Goal: Navigation & Orientation: Find specific page/section

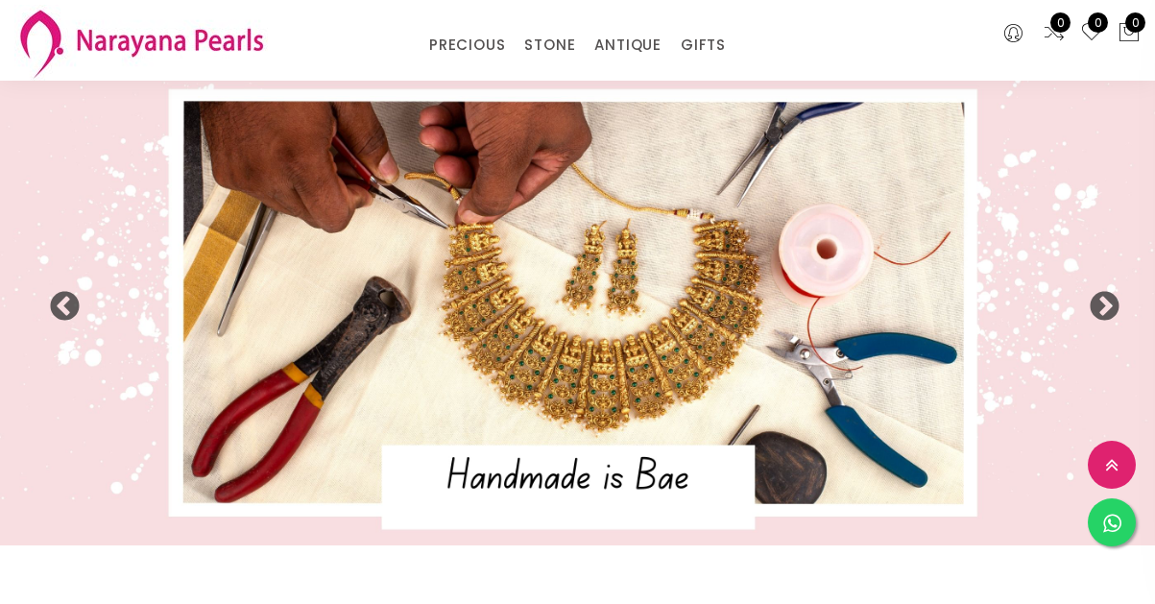
select select "INR"
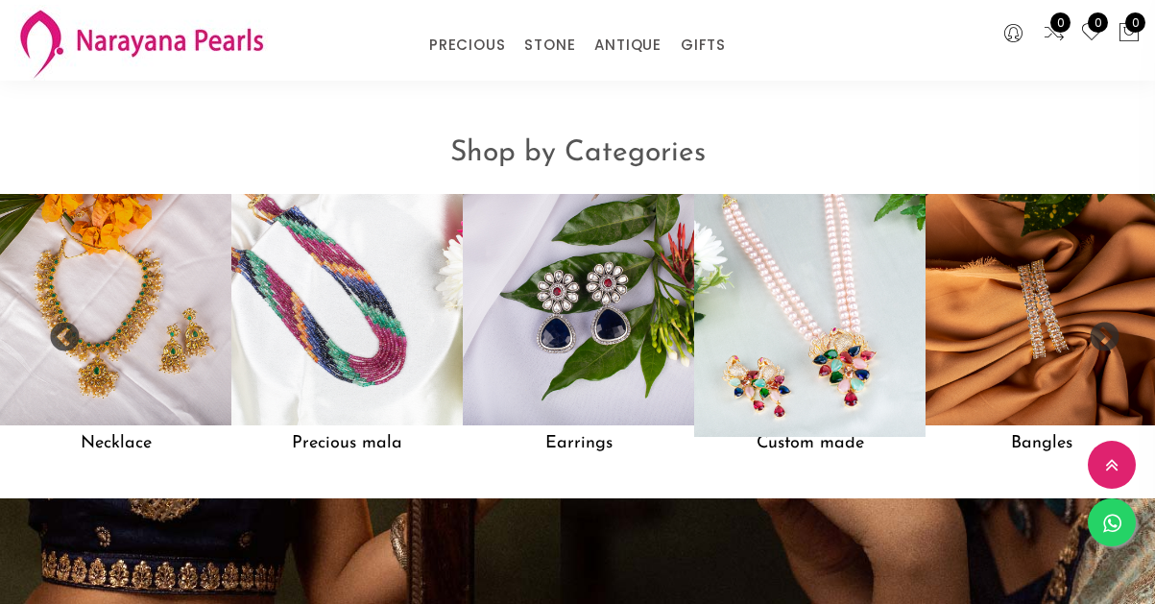
scroll to position [1389, 0]
click at [844, 352] on img at bounding box center [810, 309] width 254 height 254
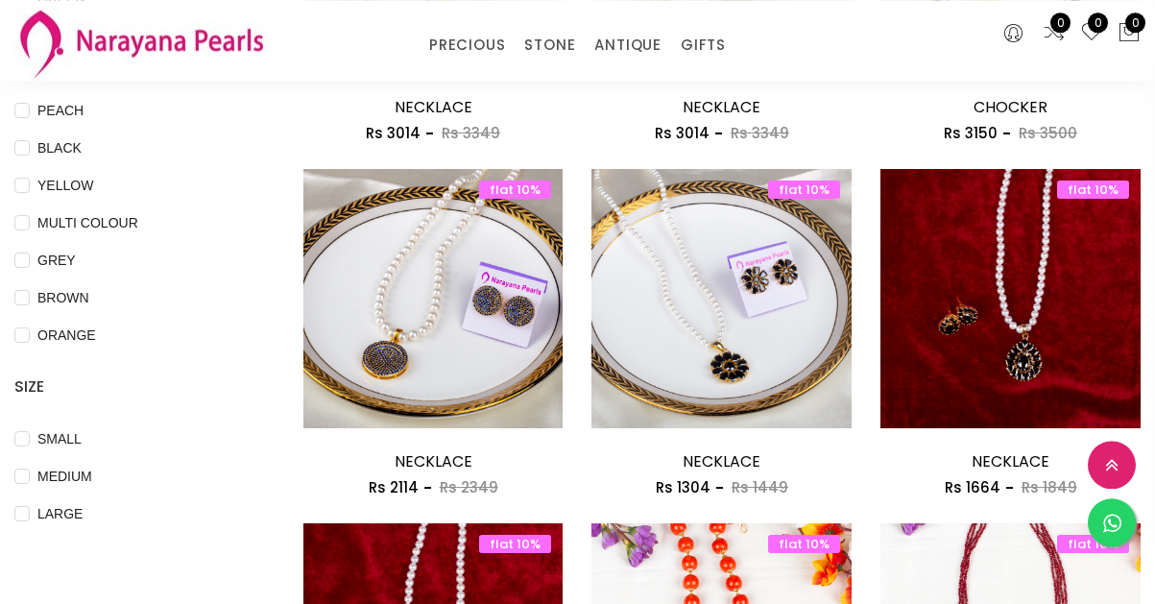
scroll to position [588, 0]
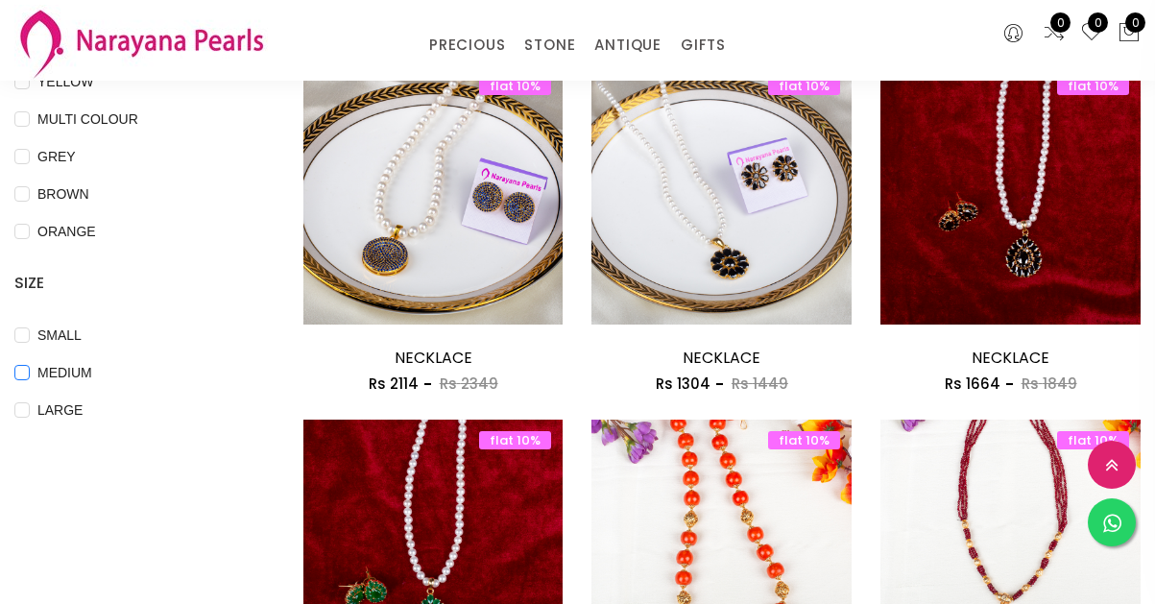
click at [17, 373] on input "MEDIUM" at bounding box center [21, 386] width 15 height 43
checkbox input "true"
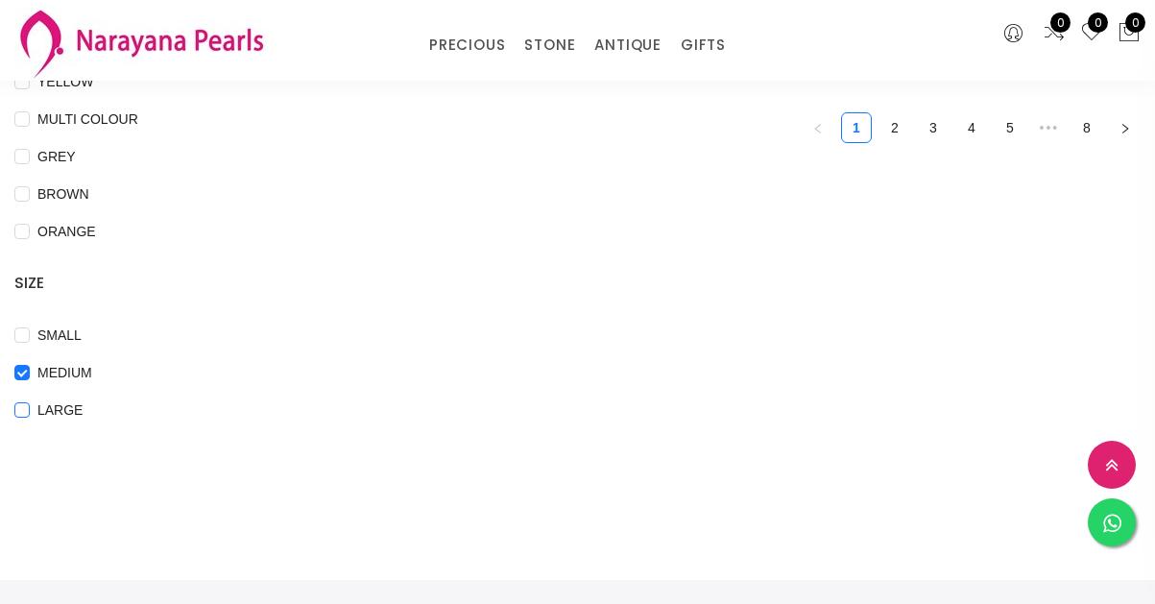
click at [20, 410] on input "LARGE" at bounding box center [21, 423] width 15 height 43
checkbox input "true"
click at [21, 369] on input "MEDIUM" at bounding box center [21, 386] width 15 height 43
checkbox input "false"
click at [22, 404] on input "LARGE" at bounding box center [21, 423] width 15 height 43
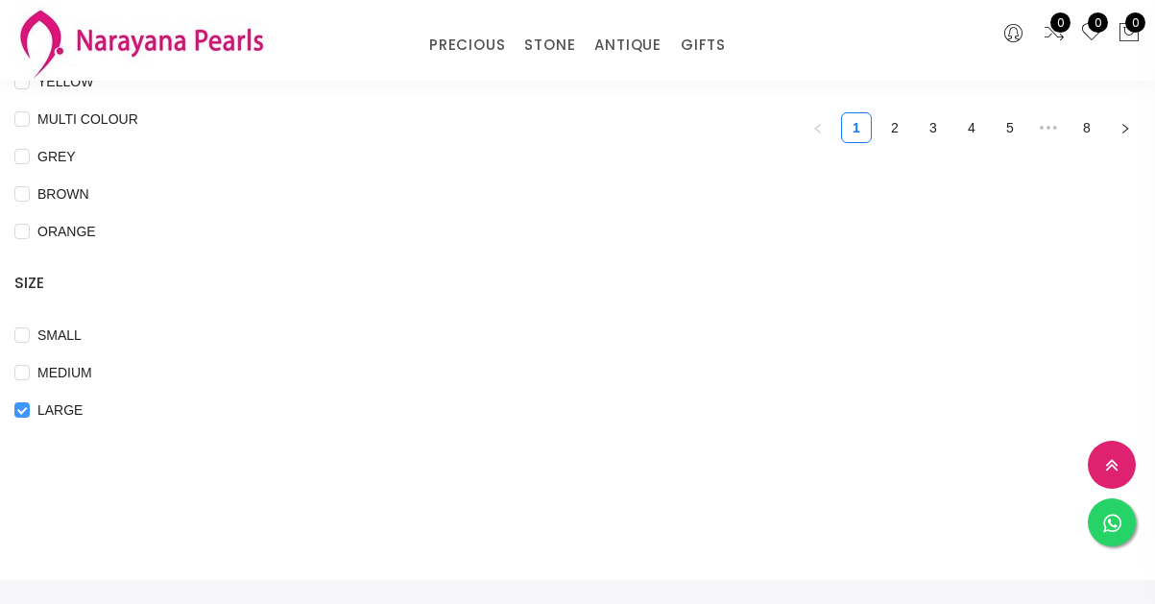
checkbox input "false"
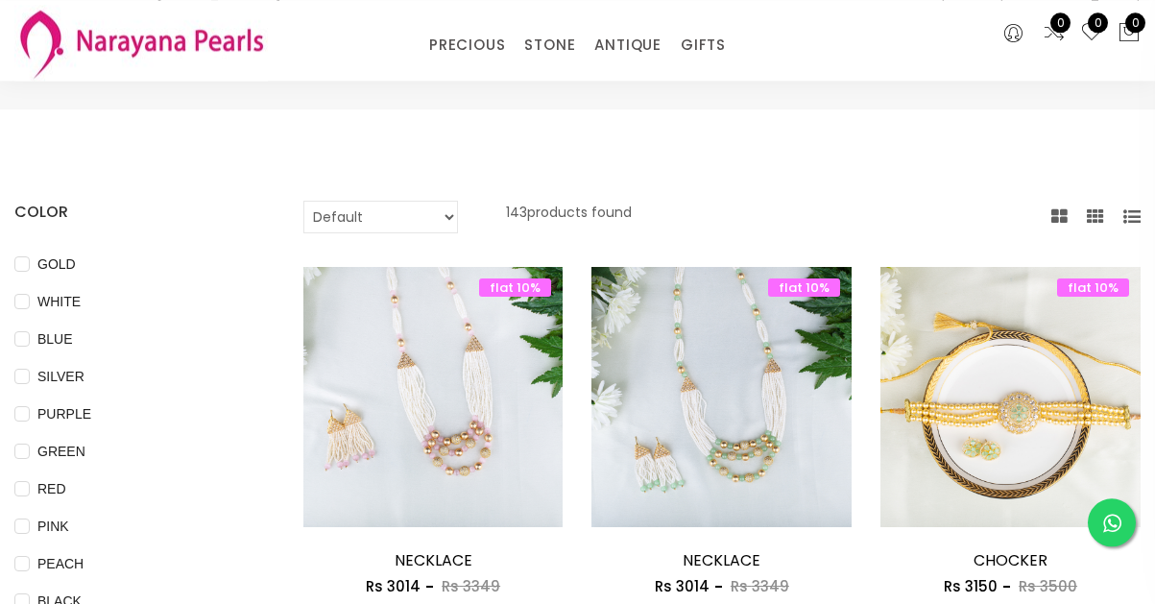
scroll to position [0, 0]
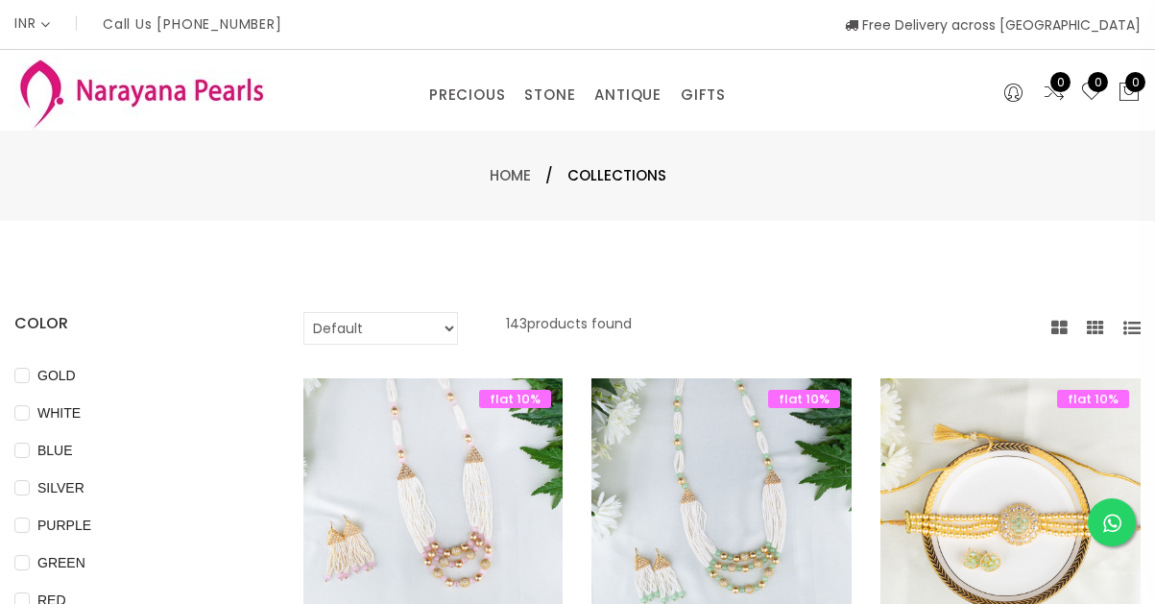
click at [303, 312] on select "Default Price - High to Low Price - Low to High" at bounding box center [380, 328] width 155 height 33
select select "priceLowToHigh"
click option "Price - Low to High" at bounding box center [0, 0] width 0 height 0
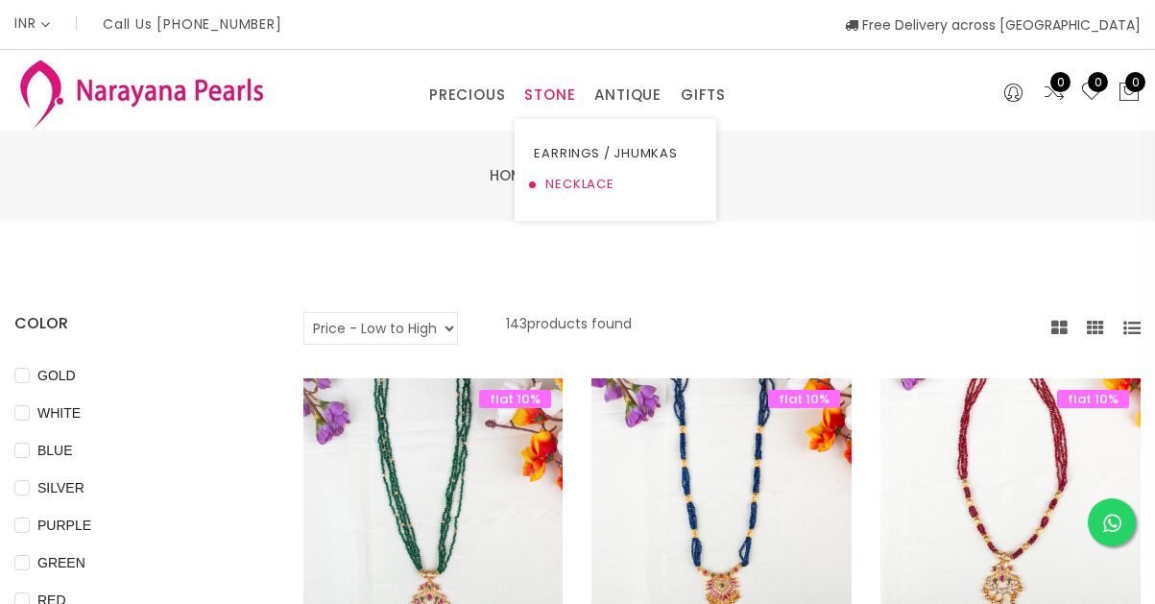
click at [559, 186] on link "NECKLACE" at bounding box center [615, 184] width 163 height 31
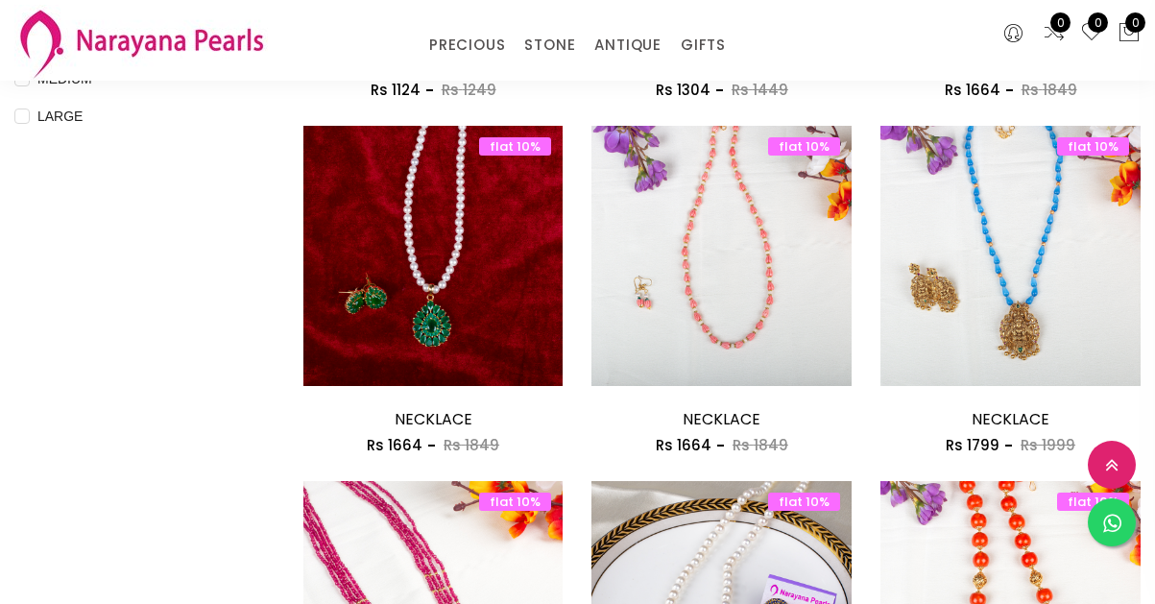
scroll to position [1371, 0]
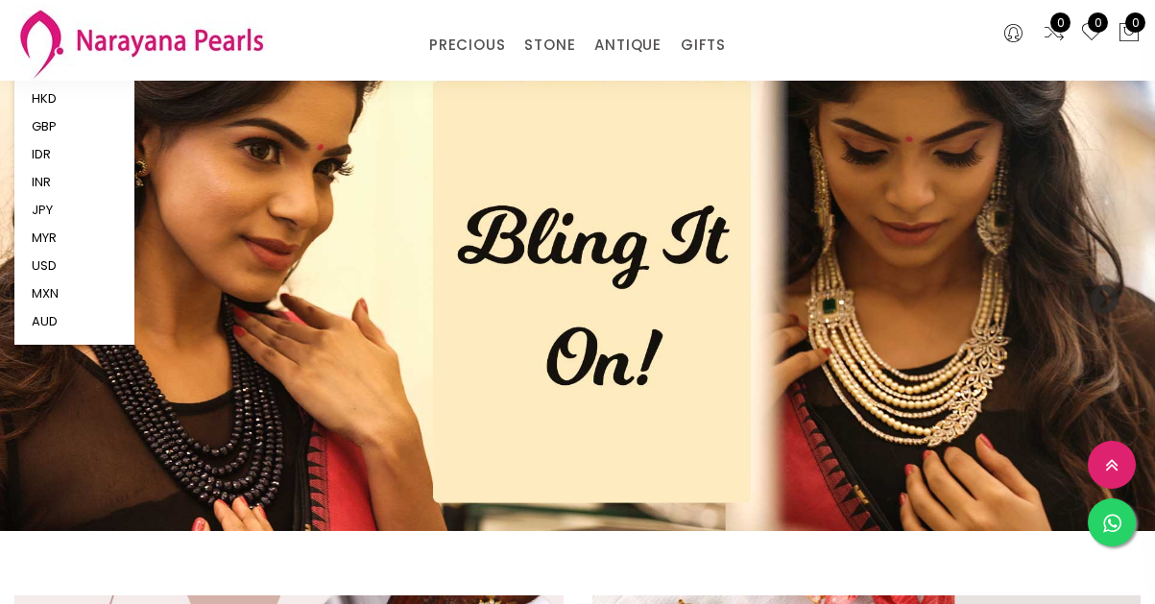
scroll to position [1389, 0]
